Goal: Task Accomplishment & Management: Manage account settings

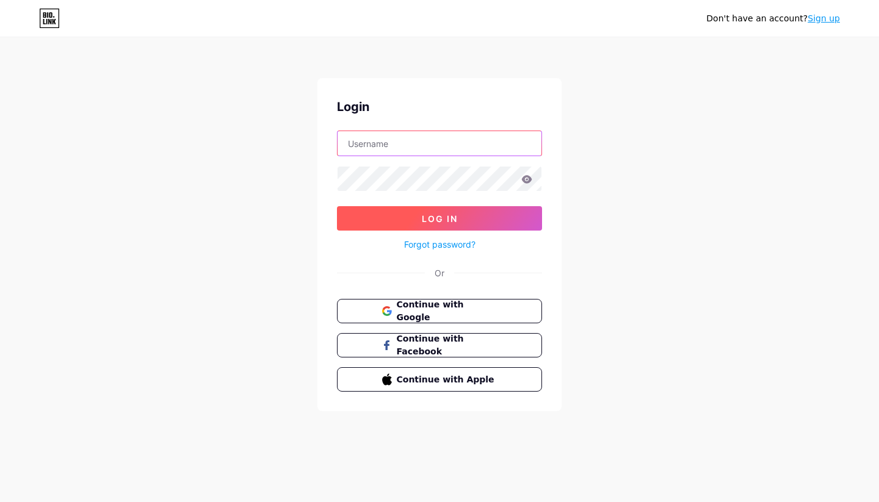
type input "[EMAIL_ADDRESS][DOMAIN_NAME]"
click at [420, 225] on button "Log In" at bounding box center [439, 218] width 205 height 24
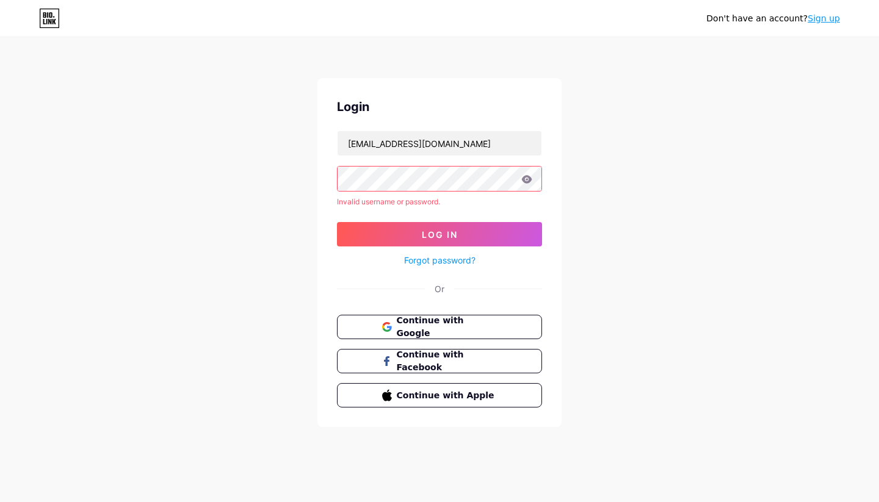
click at [528, 176] on icon at bounding box center [527, 179] width 10 height 8
click at [470, 227] on button "Log In" at bounding box center [439, 234] width 205 height 24
